Goal: Task Accomplishment & Management: Complete application form

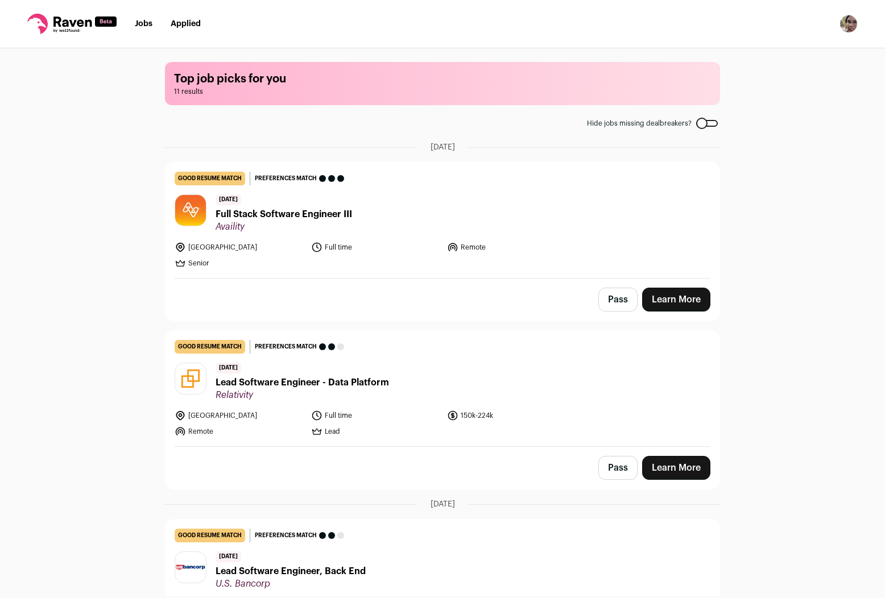
click at [657, 296] on link "Learn More" at bounding box center [676, 300] width 68 height 24
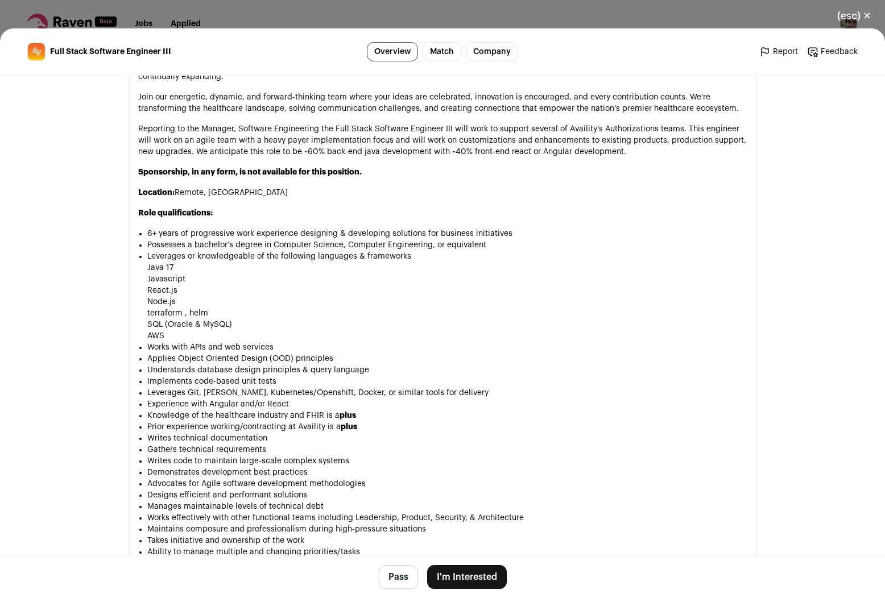
scroll to position [682, 0]
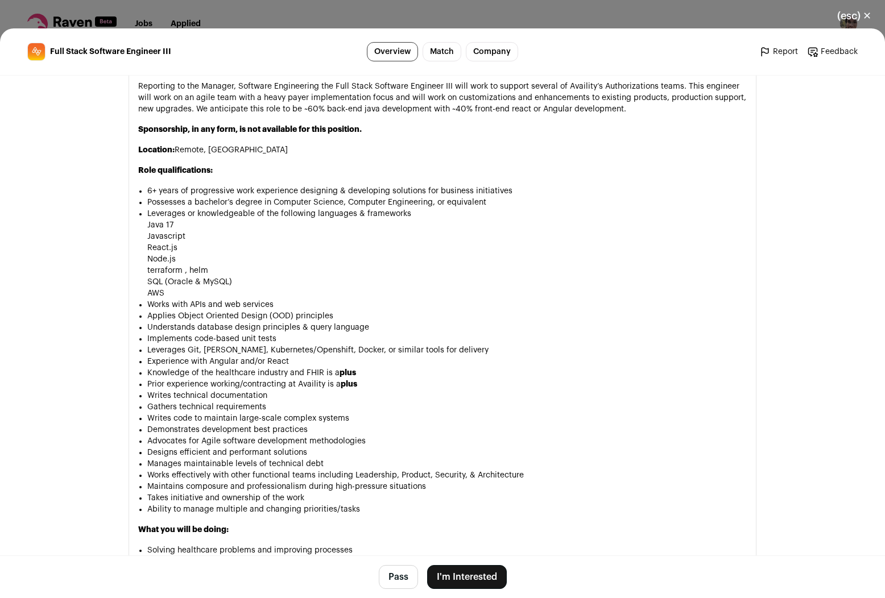
click at [464, 575] on button "I'm Interested" at bounding box center [467, 577] width 80 height 24
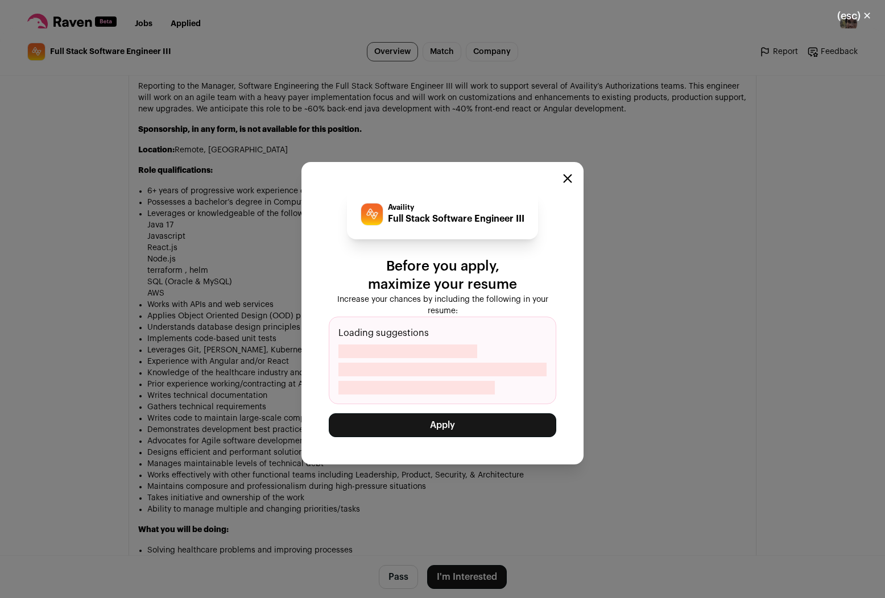
click at [452, 424] on button "Apply" at bounding box center [442, 425] width 227 height 24
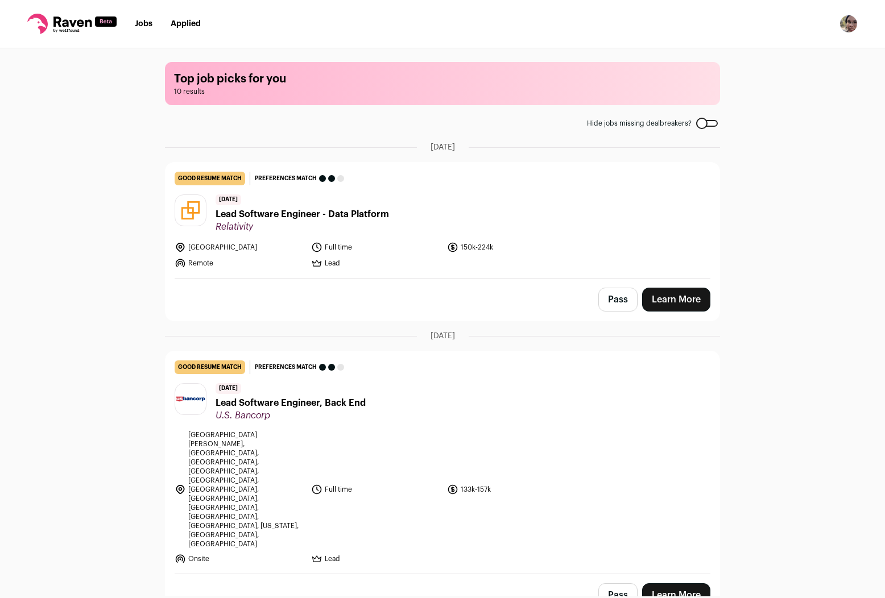
click at [195, 26] on link "Applied" at bounding box center [186, 24] width 30 height 8
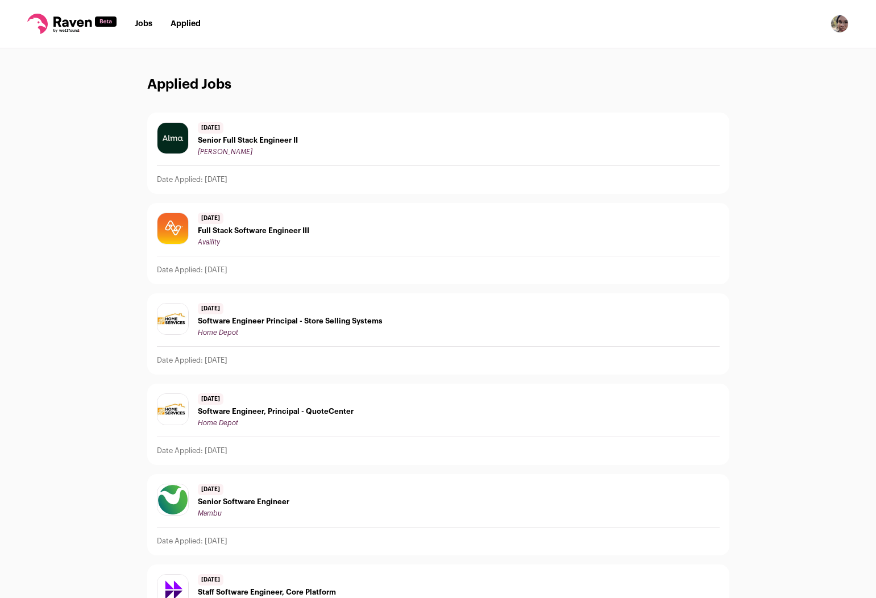
click at [247, 235] on span "Full Stack Software Engineer III" at bounding box center [253, 230] width 111 height 9
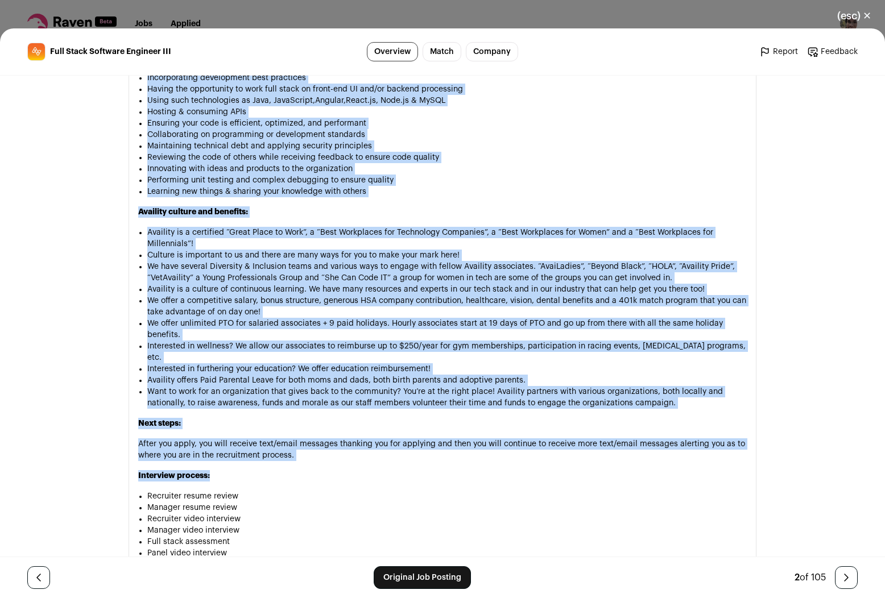
scroll to position [1293, 0]
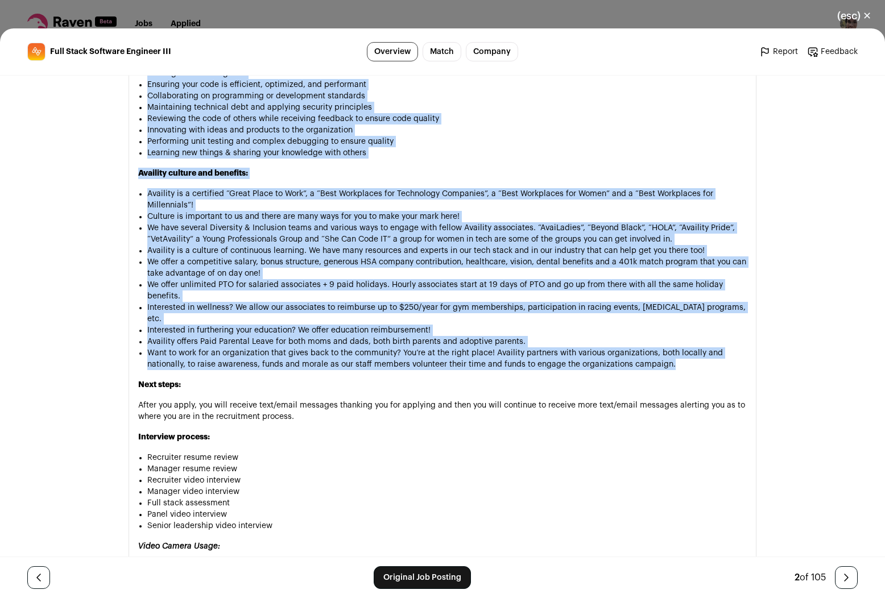
drag, startPoint x: 134, startPoint y: 198, endPoint x: 684, endPoint y: 358, distance: 572.7
click at [684, 358] on div "Availity delivers revenue cycle and related business solutions for health care …" at bounding box center [442, 113] width 608 height 1433
copy div "Availity delivers revenue cycle and related business solutions for health care …"
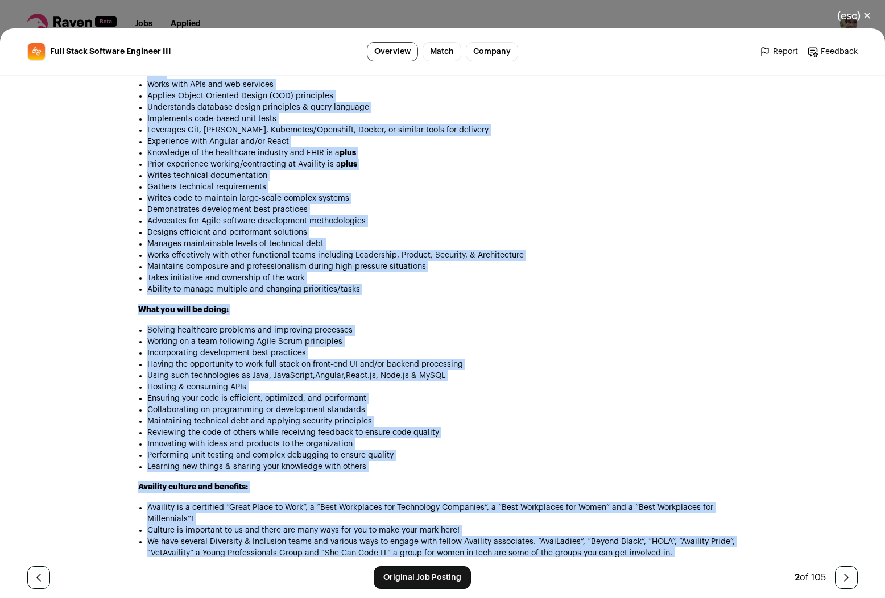
scroll to position [951, 0]
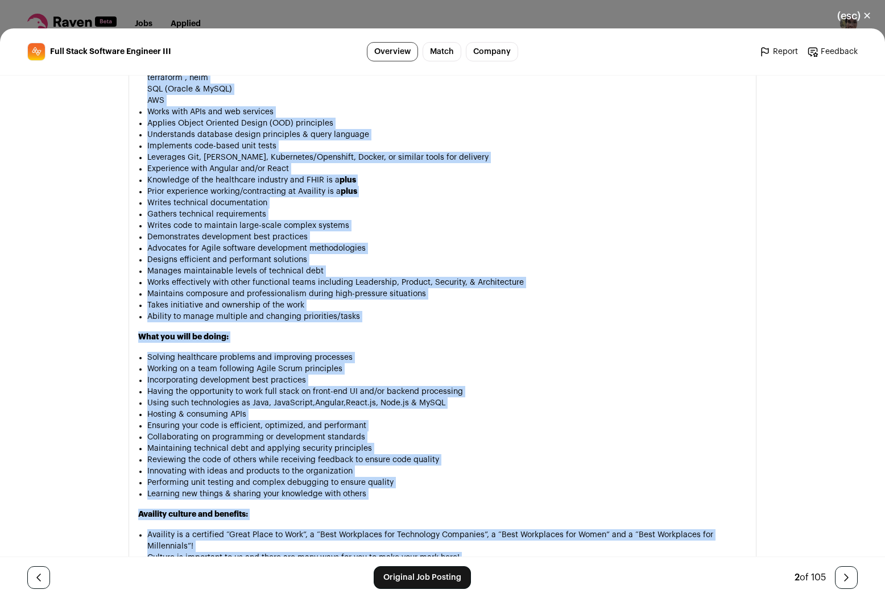
click at [474, 258] on li "Designs efficient and performant solutions" at bounding box center [446, 259] width 599 height 11
